Goal: Transaction & Acquisition: Purchase product/service

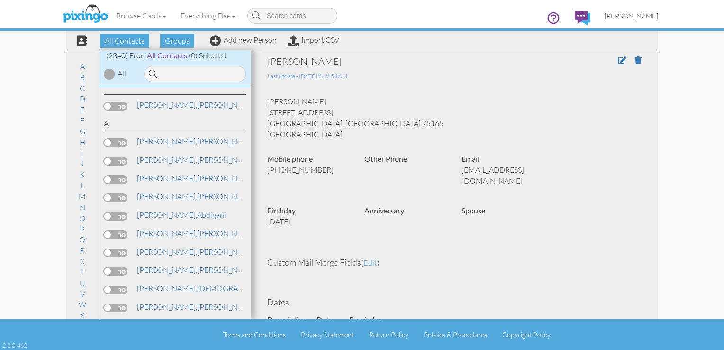
click at [635, 16] on span "Greg Collins" at bounding box center [631, 16] width 54 height 8
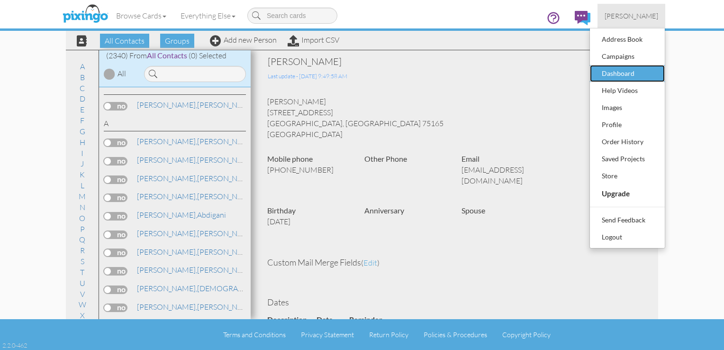
click at [608, 78] on div "Dashboard" at bounding box center [627, 73] width 56 height 14
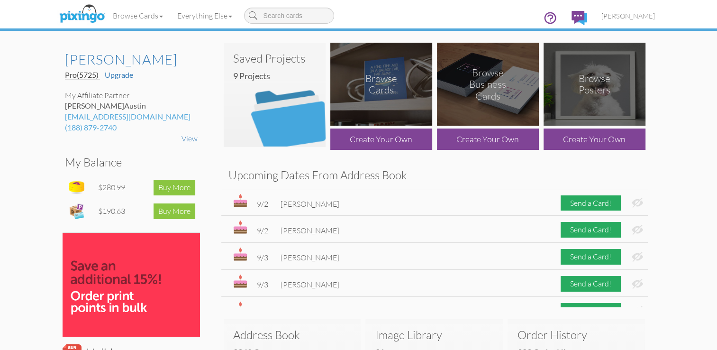
click at [286, 97] on img at bounding box center [275, 95] width 102 height 104
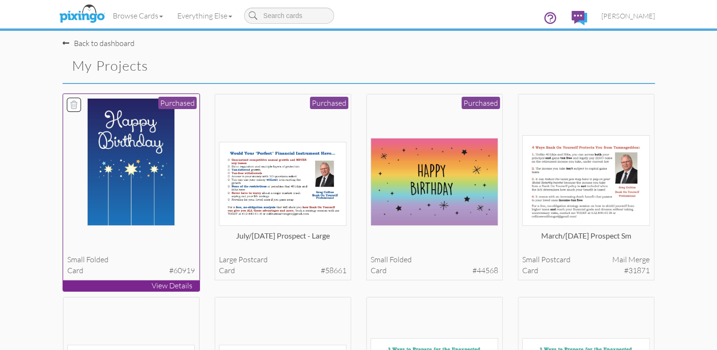
click at [150, 142] on img at bounding box center [131, 161] width 88 height 127
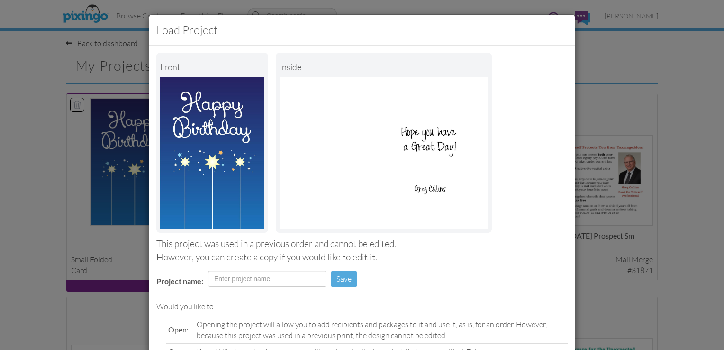
scroll to position [93, 0]
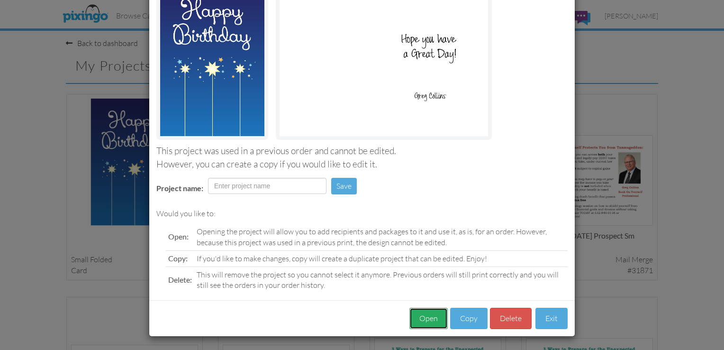
click at [421, 318] on button "Open" at bounding box center [428, 317] width 38 height 21
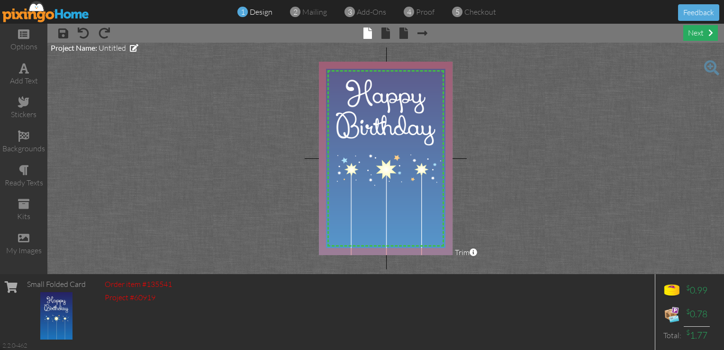
click at [698, 33] on div "next" at bounding box center [700, 33] width 35 height 16
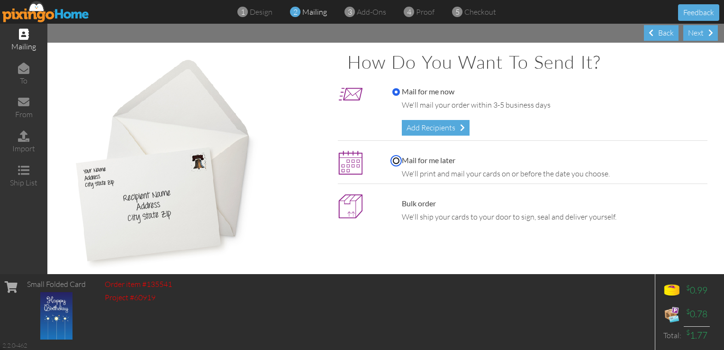
click at [393, 157] on input "Mail for me later" at bounding box center [396, 161] width 8 height 8
radio input "true"
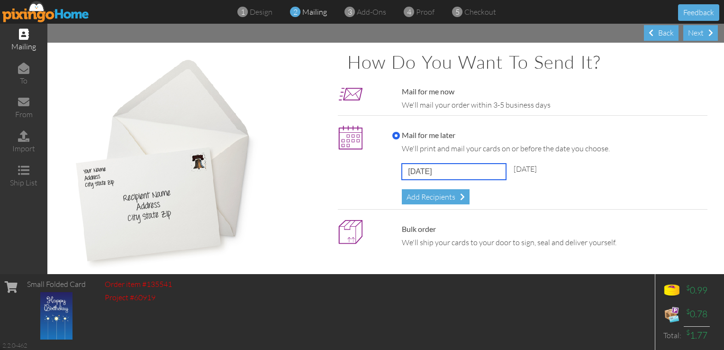
click at [415, 170] on input "September 14, 2025" at bounding box center [454, 171] width 104 height 16
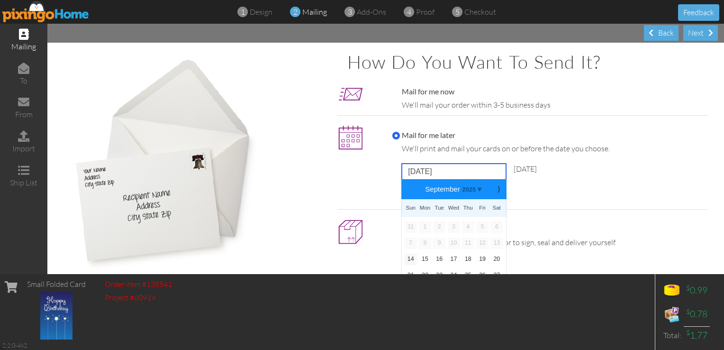
scroll to position [30, 0]
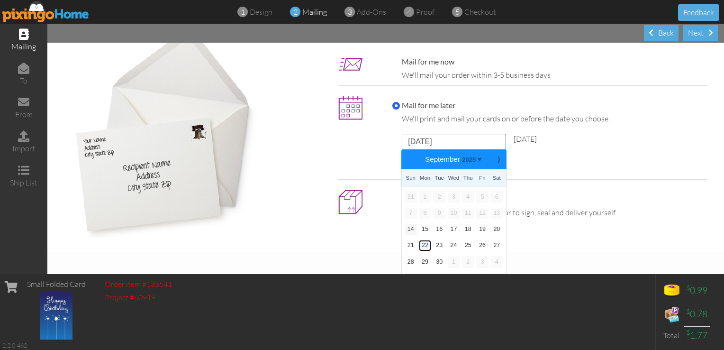
click at [423, 245] on link "22" at bounding box center [425, 245] width 12 height 11
click at [439, 137] on input "September 22, 2025" at bounding box center [454, 142] width 104 height 16
click at [436, 245] on link "23" at bounding box center [439, 245] width 12 height 11
type input "September 23, 2025"
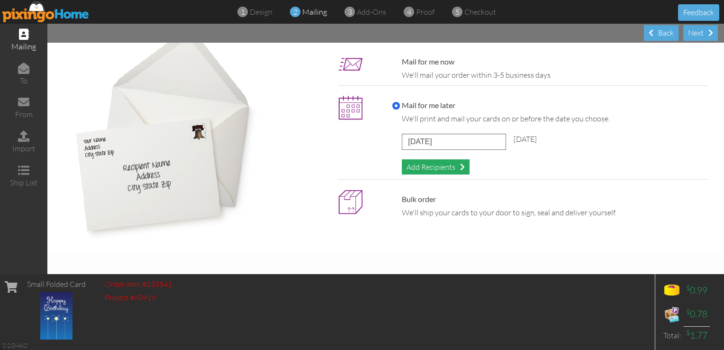
click at [426, 171] on div "Add Recipients" at bounding box center [436, 167] width 68 height 16
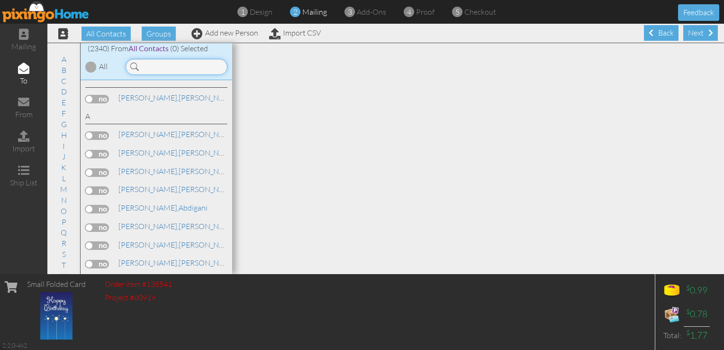
click at [169, 68] on input at bounding box center [177, 67] width 102 height 16
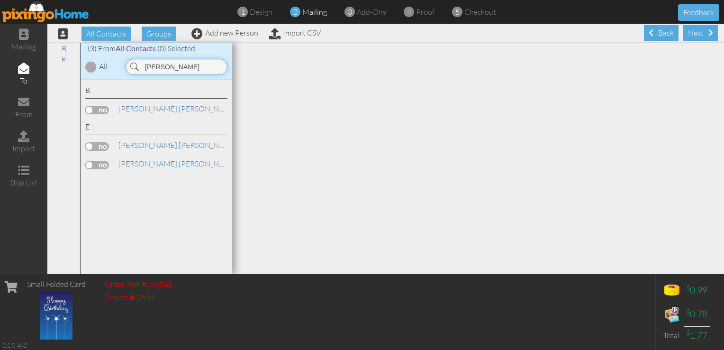
type input "Engen"
click at [100, 145] on label at bounding box center [97, 146] width 24 height 9
click at [0, 0] on input "checkbox" at bounding box center [0, 0] width 0 height 0
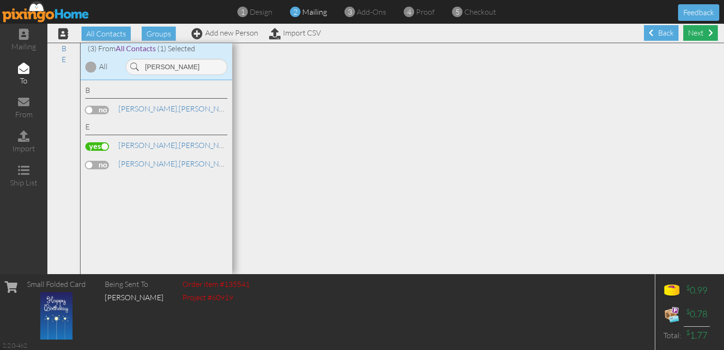
click at [692, 37] on div "Next" at bounding box center [700, 33] width 35 height 16
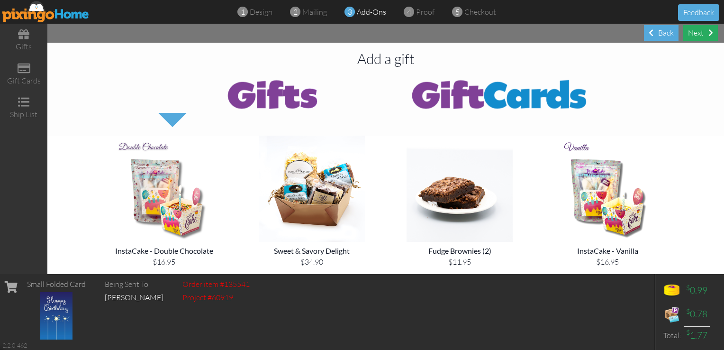
click at [697, 34] on div "Next" at bounding box center [700, 33] width 35 height 16
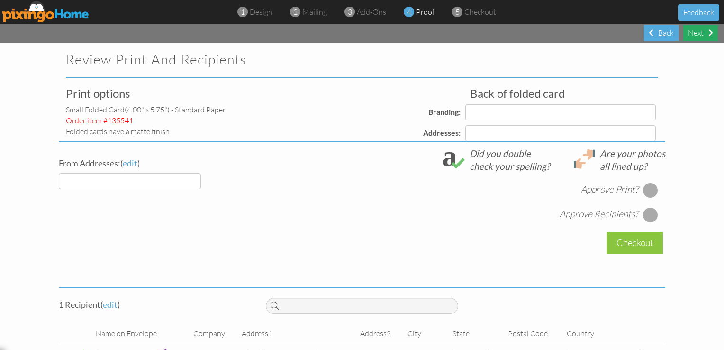
select select "object:17195"
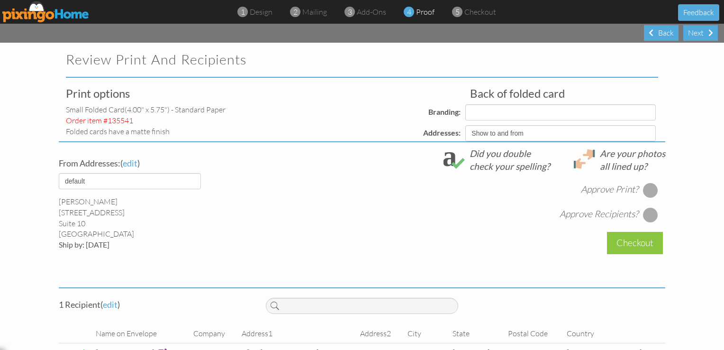
select select "object:17199"
select select "object:17201"
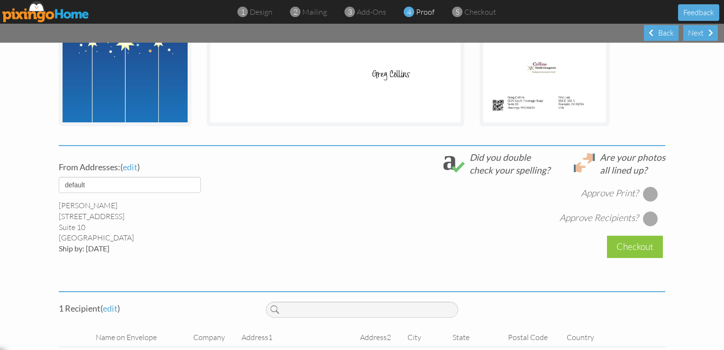
scroll to position [279, 0]
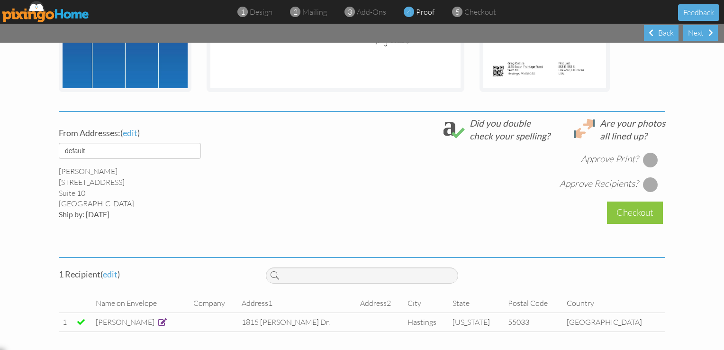
click at [647, 155] on div at bounding box center [650, 159] width 15 height 15
click at [647, 185] on div at bounding box center [650, 184] width 15 height 15
click at [630, 215] on div "Checkout" at bounding box center [635, 212] width 56 height 22
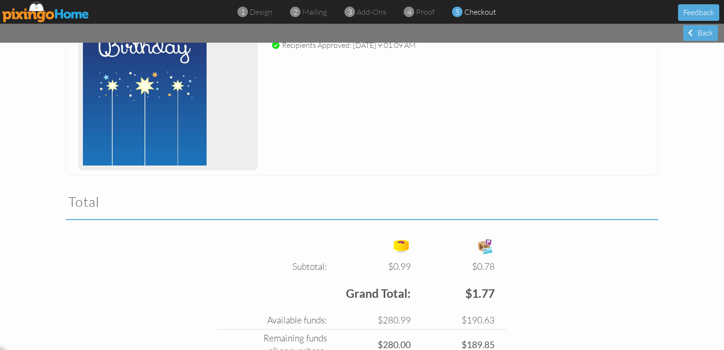
scroll to position [260, 0]
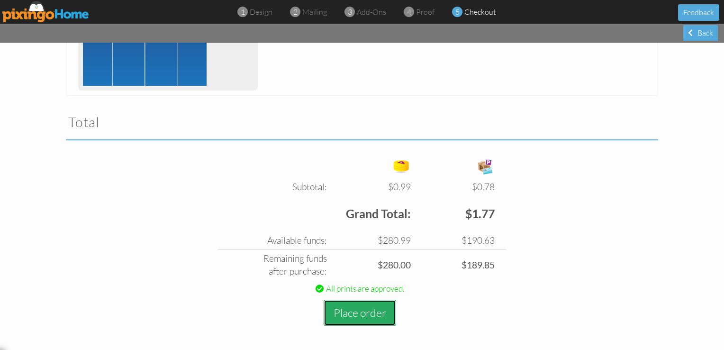
click at [366, 308] on button "Place order" at bounding box center [360, 312] width 72 height 26
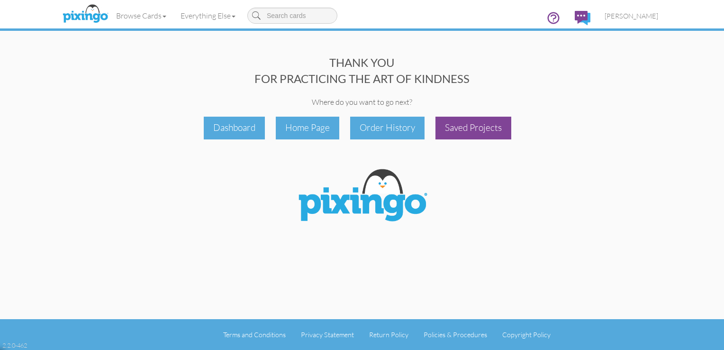
click at [467, 130] on div "Saved Projects" at bounding box center [473, 128] width 76 height 22
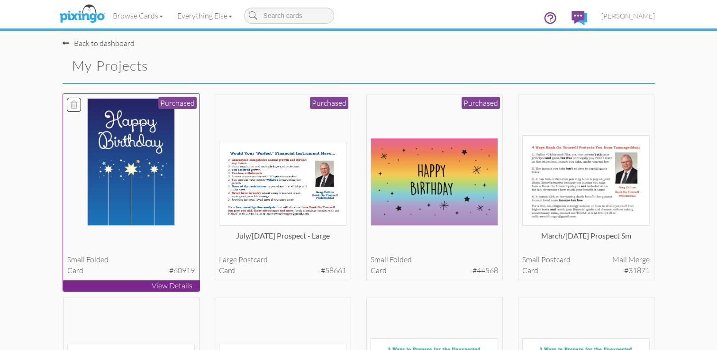
click at [161, 145] on img at bounding box center [131, 161] width 88 height 127
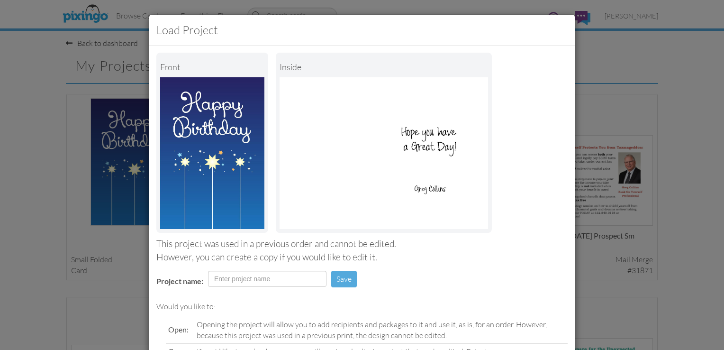
scroll to position [93, 0]
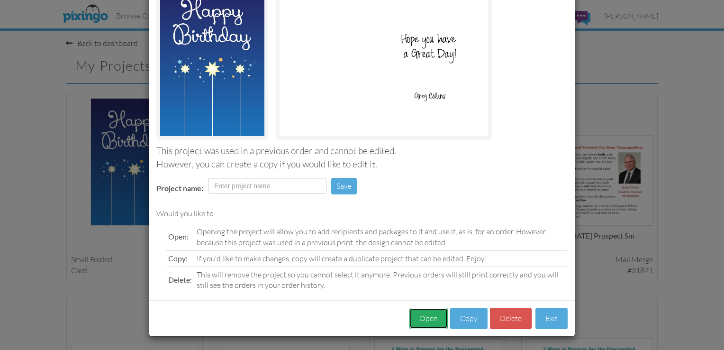
click at [427, 317] on button "Open" at bounding box center [428, 317] width 38 height 21
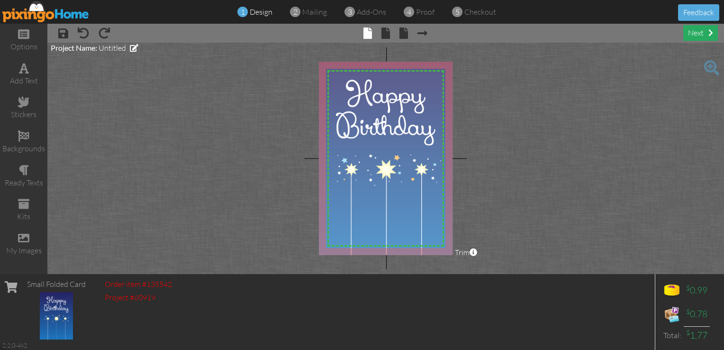
click at [701, 36] on div "next" at bounding box center [700, 33] width 35 height 16
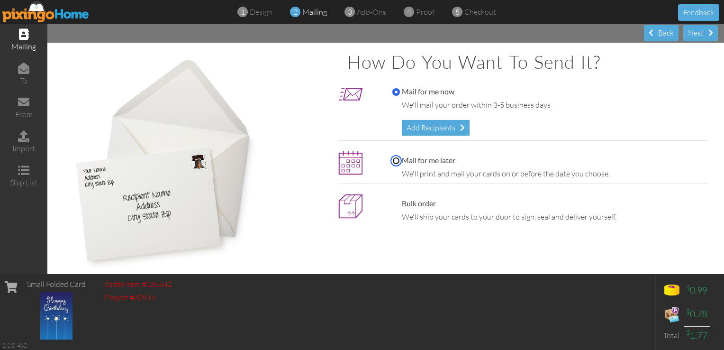
click at [392, 159] on input "Mail for me later" at bounding box center [396, 161] width 8 height 8
radio input "true"
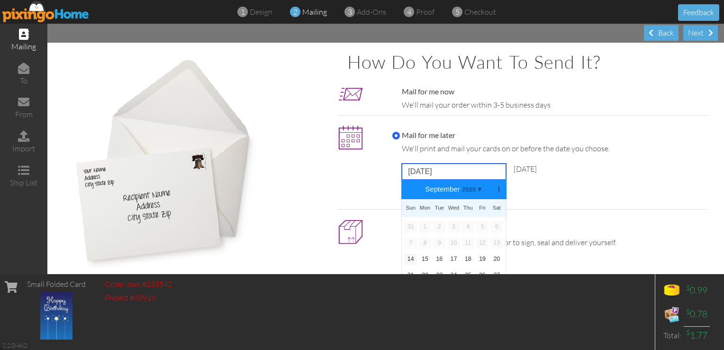
click at [426, 174] on input "September 14, 2025" at bounding box center [454, 171] width 104 height 16
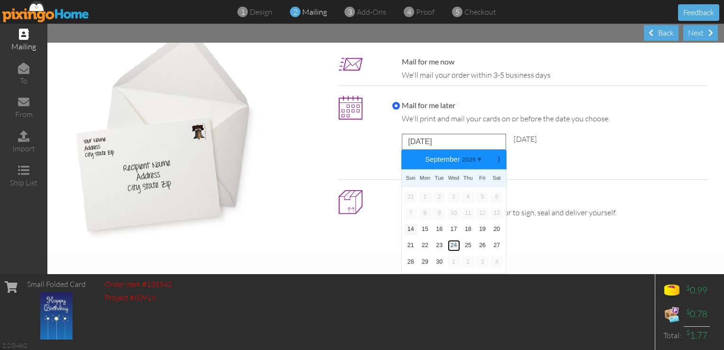
click at [449, 245] on link "24" at bounding box center [454, 245] width 12 height 11
type input "September 24, 2025"
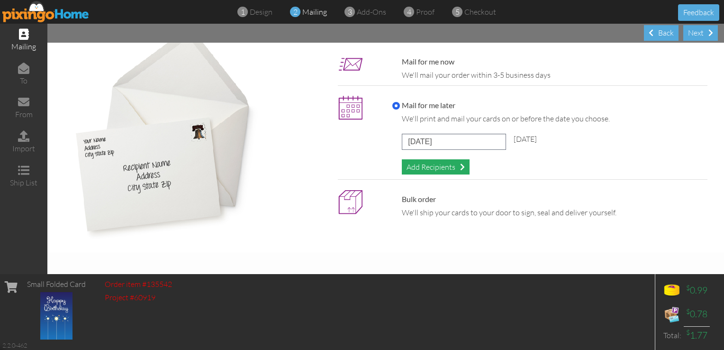
click at [423, 164] on div "Add Recipients" at bounding box center [436, 167] width 68 height 16
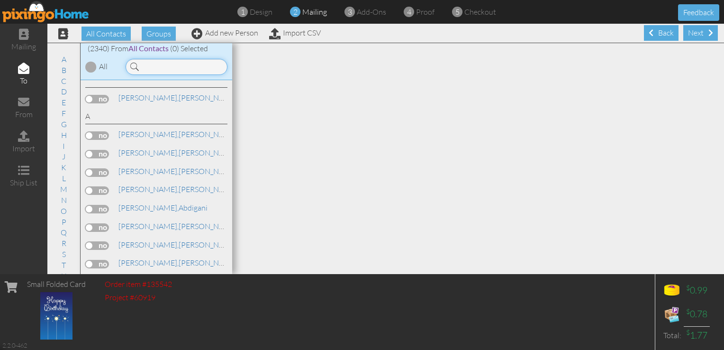
click at [159, 66] on input at bounding box center [177, 67] width 102 height 16
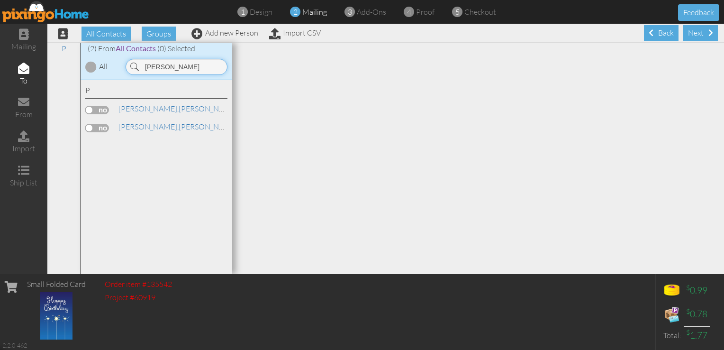
type input "Pribyl"
click at [98, 128] on label at bounding box center [97, 128] width 24 height 9
click at [0, 0] on input "checkbox" at bounding box center [0, 0] width 0 height 0
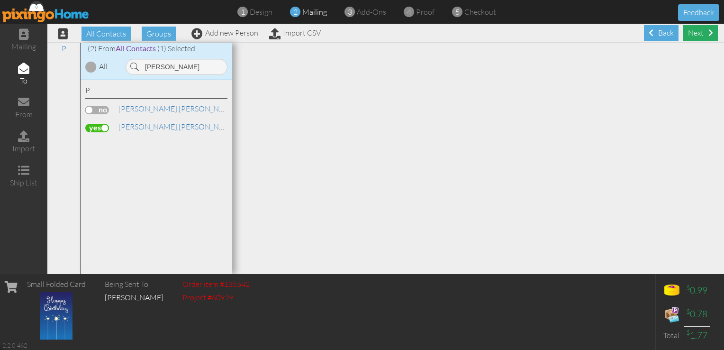
click at [694, 31] on div "Next" at bounding box center [700, 33] width 35 height 16
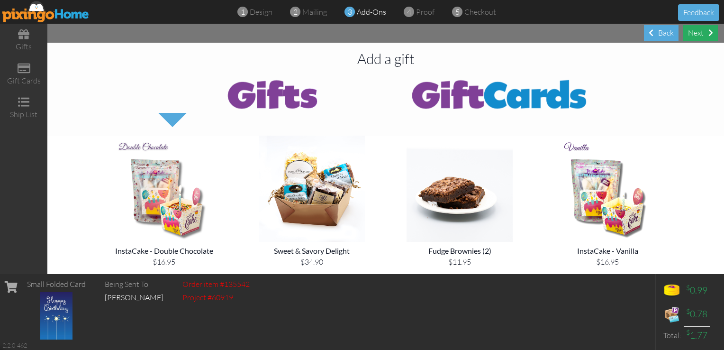
click at [698, 37] on div "Next" at bounding box center [700, 33] width 35 height 16
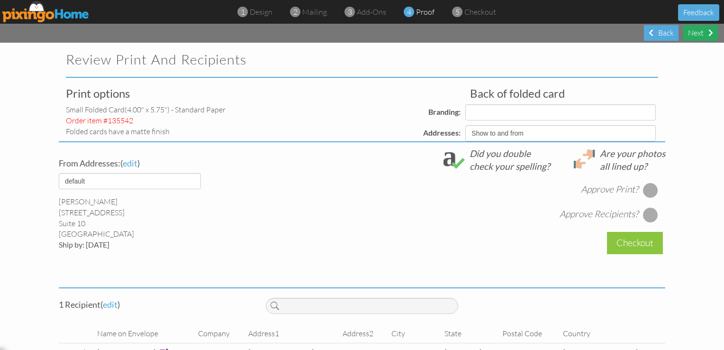
select select "object:22753"
select select "object:22755"
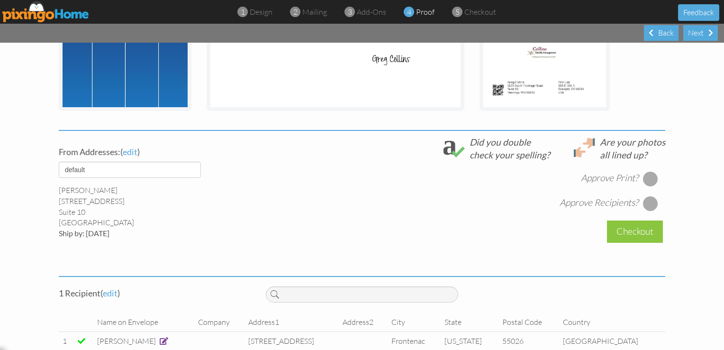
scroll to position [279, 0]
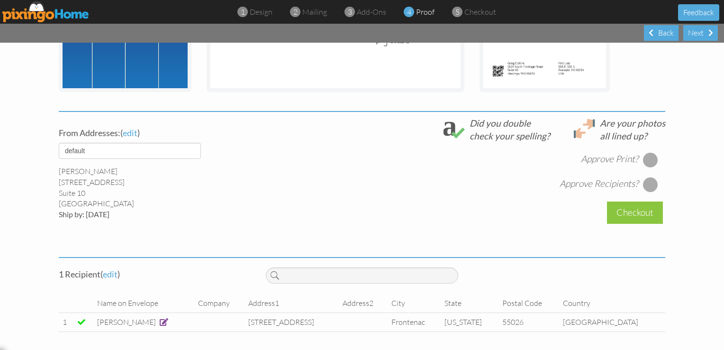
click at [645, 159] on div at bounding box center [650, 159] width 15 height 15
click at [647, 183] on div at bounding box center [650, 184] width 15 height 15
click at [634, 207] on div "Checkout" at bounding box center [635, 212] width 56 height 22
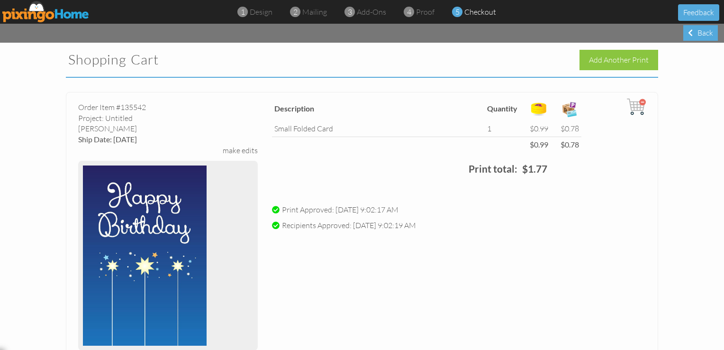
scroll to position [260, 0]
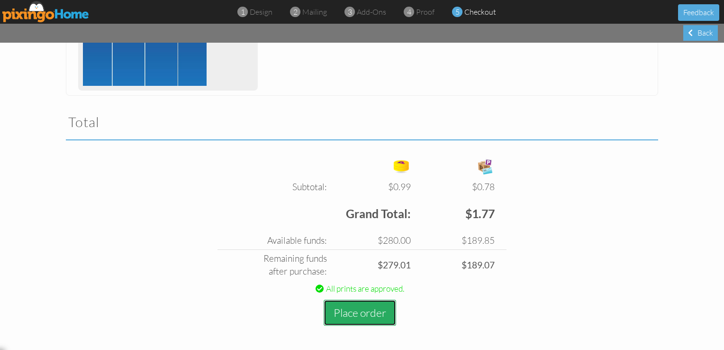
click at [369, 306] on button "Place order" at bounding box center [360, 312] width 72 height 26
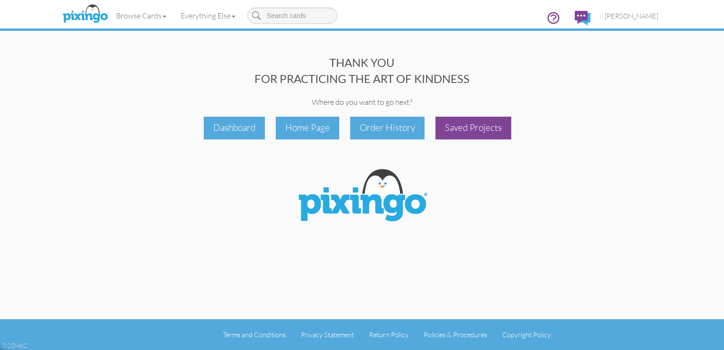
click at [477, 126] on div "Saved Projects" at bounding box center [473, 128] width 76 height 22
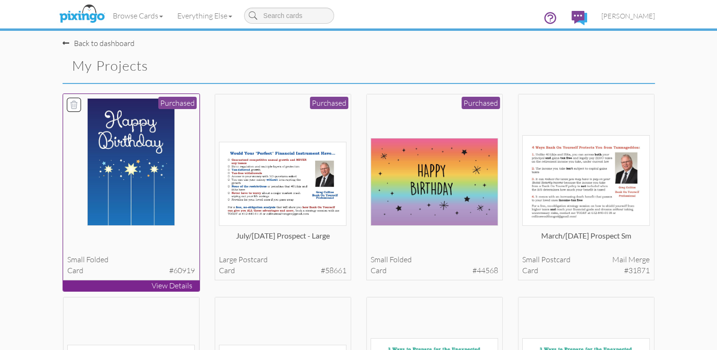
click at [174, 130] on img at bounding box center [131, 161] width 88 height 127
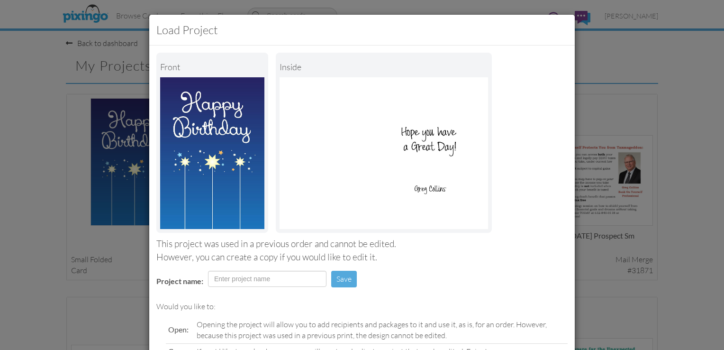
scroll to position [93, 0]
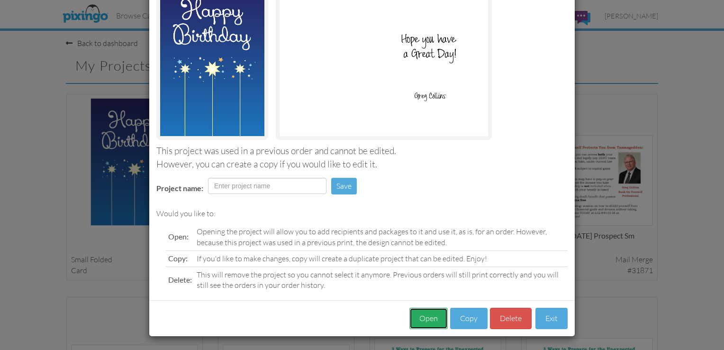
click at [424, 326] on button "Open" at bounding box center [428, 317] width 38 height 21
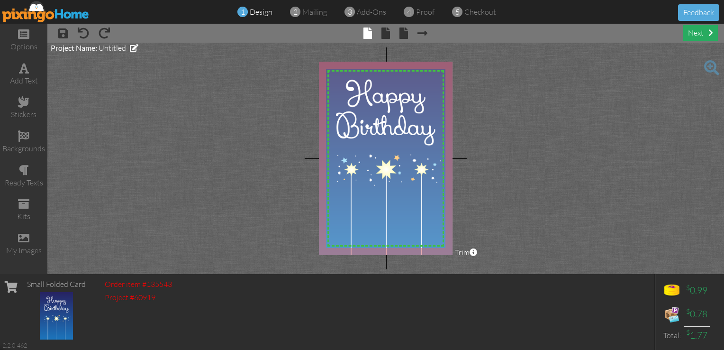
click at [699, 32] on div "next" at bounding box center [700, 33] width 35 height 16
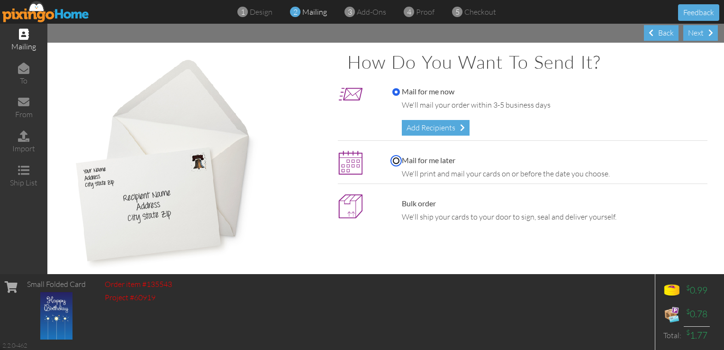
click at [392, 159] on input "Mail for me later" at bounding box center [396, 161] width 8 height 8
radio input "true"
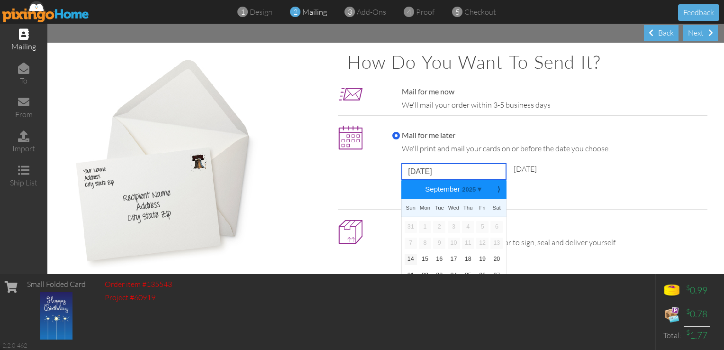
click at [438, 171] on input "September 14, 2025" at bounding box center [454, 171] width 104 height 16
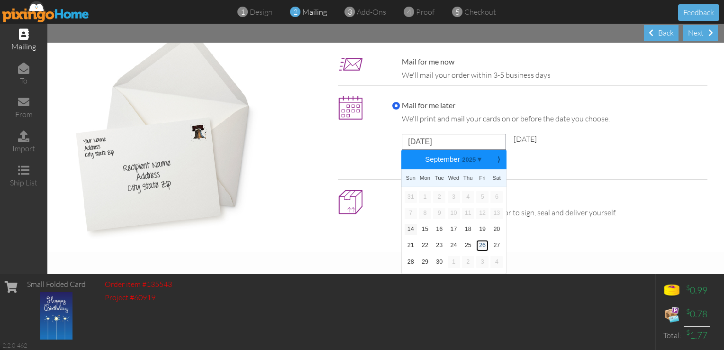
click at [480, 246] on link "26" at bounding box center [482, 245] width 12 height 11
type input "September 26, 2025"
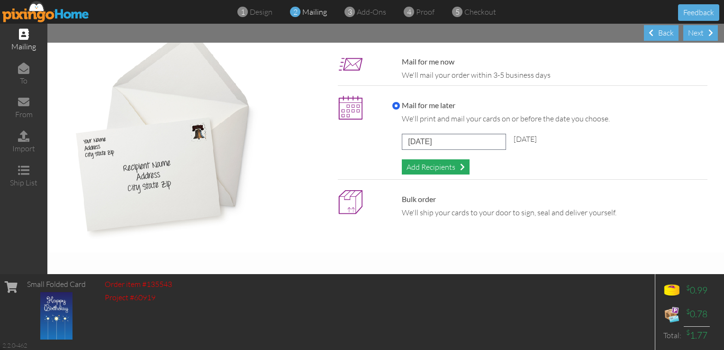
click at [424, 166] on div "Add Recipients" at bounding box center [436, 167] width 68 height 16
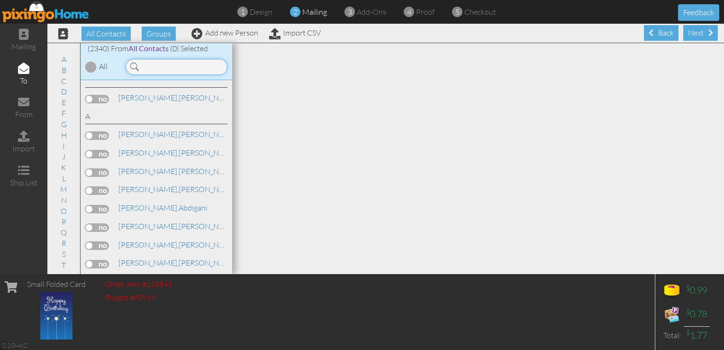
click at [180, 65] on input at bounding box center [177, 67] width 102 height 16
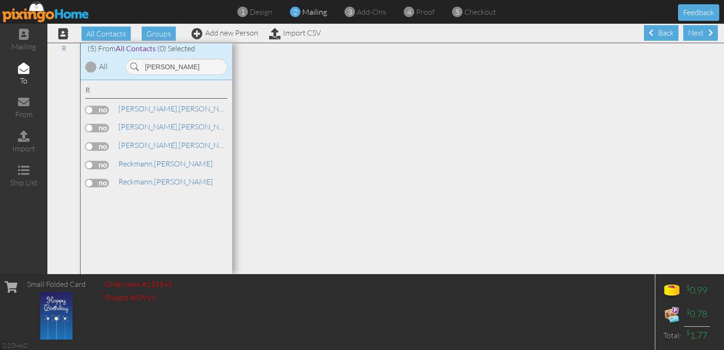
click at [98, 142] on label at bounding box center [97, 146] width 24 height 9
click at [0, 0] on input "checkbox" at bounding box center [0, 0] width 0 height 0
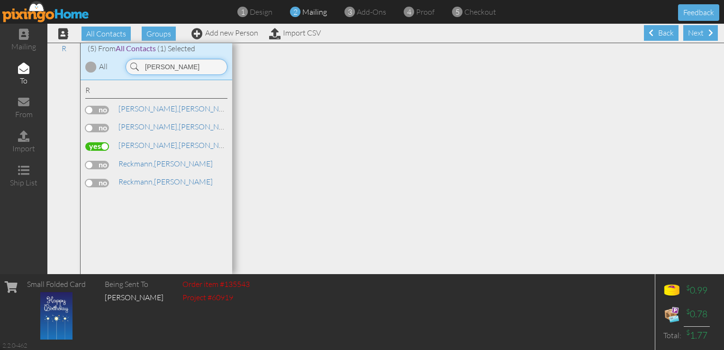
click at [169, 69] on input "reck" at bounding box center [177, 67] width 102 height 16
type input "r"
type input "rother"
click at [94, 145] on label at bounding box center [97, 146] width 24 height 9
click at [0, 0] on input "checkbox" at bounding box center [0, 0] width 0 height 0
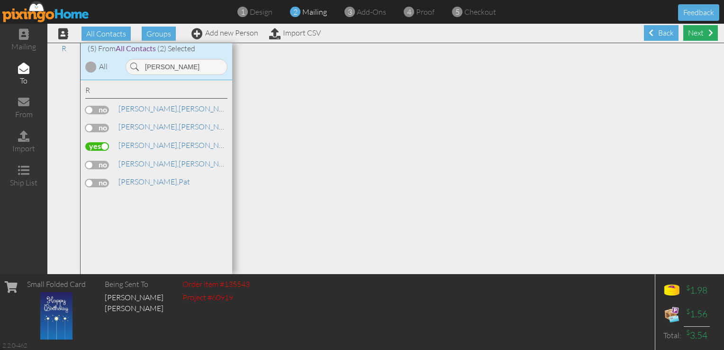
click at [699, 35] on div "Next" at bounding box center [700, 33] width 35 height 16
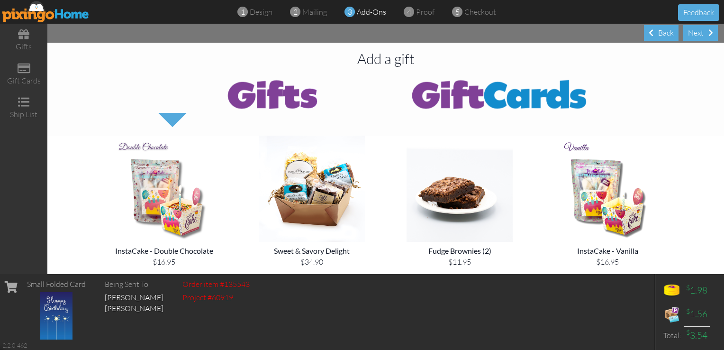
click at [699, 35] on div "Next" at bounding box center [700, 33] width 35 height 16
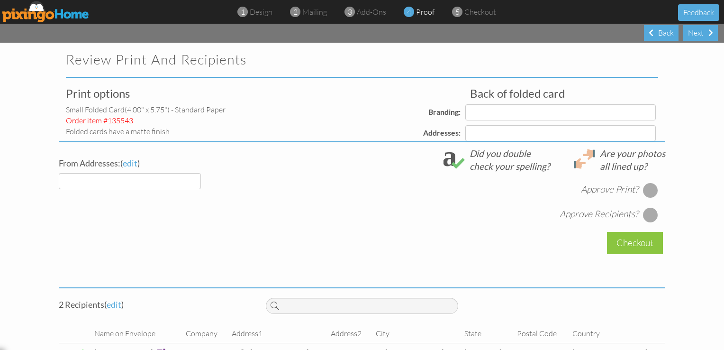
select select "object:33152"
select select "object:33156"
select select "object:33158"
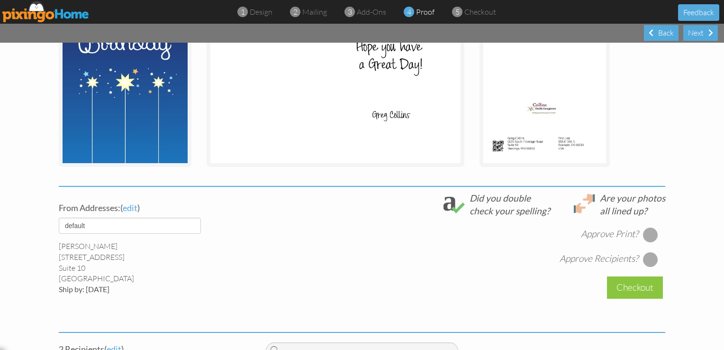
scroll to position [209, 0]
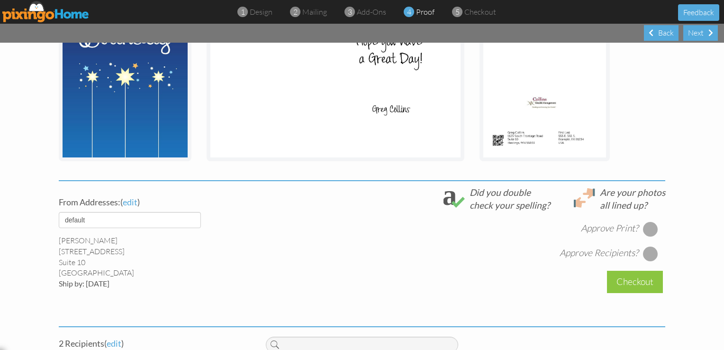
click at [648, 235] on div at bounding box center [650, 228] width 15 height 15
click at [646, 252] on div at bounding box center [650, 253] width 15 height 15
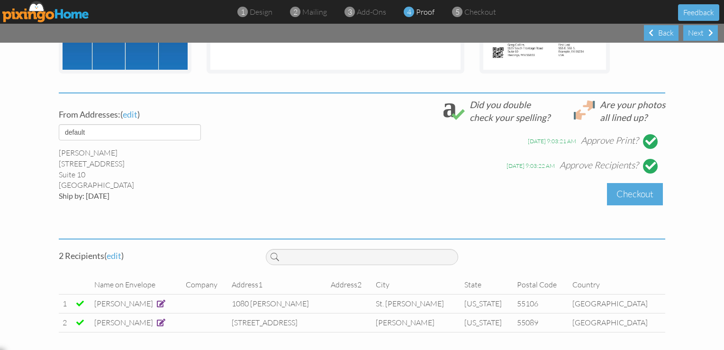
click at [632, 192] on div "Checkout" at bounding box center [635, 194] width 56 height 22
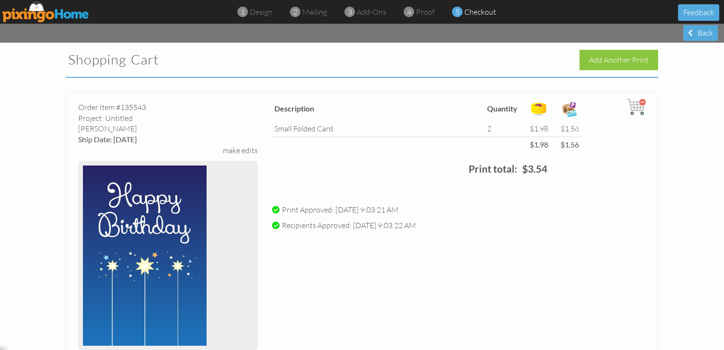
scroll to position [260, 0]
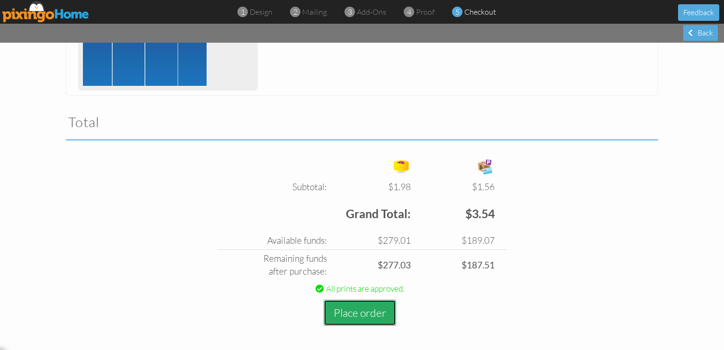
click at [345, 319] on button "Place order" at bounding box center [360, 312] width 72 height 26
